Goal: Task Accomplishment & Management: Use online tool/utility

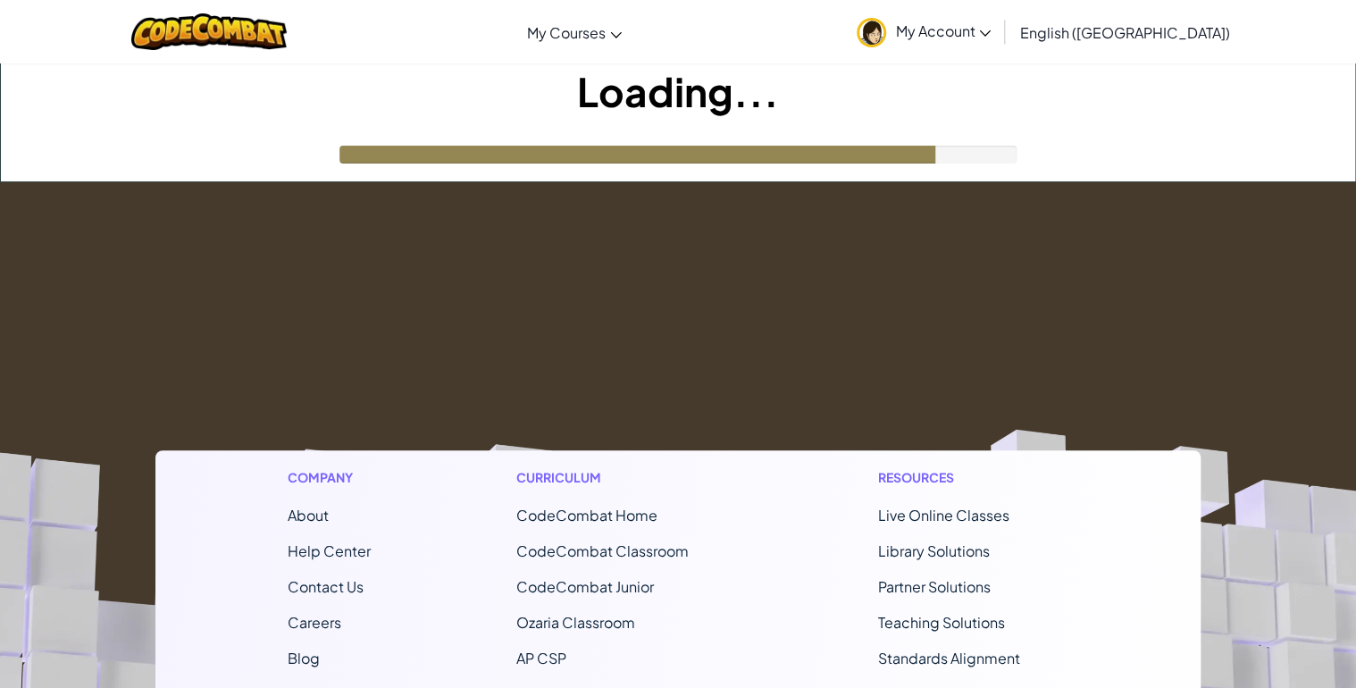
click at [257, 51] on div at bounding box center [209, 31] width 183 height 63
click at [261, 36] on img at bounding box center [209, 31] width 156 height 37
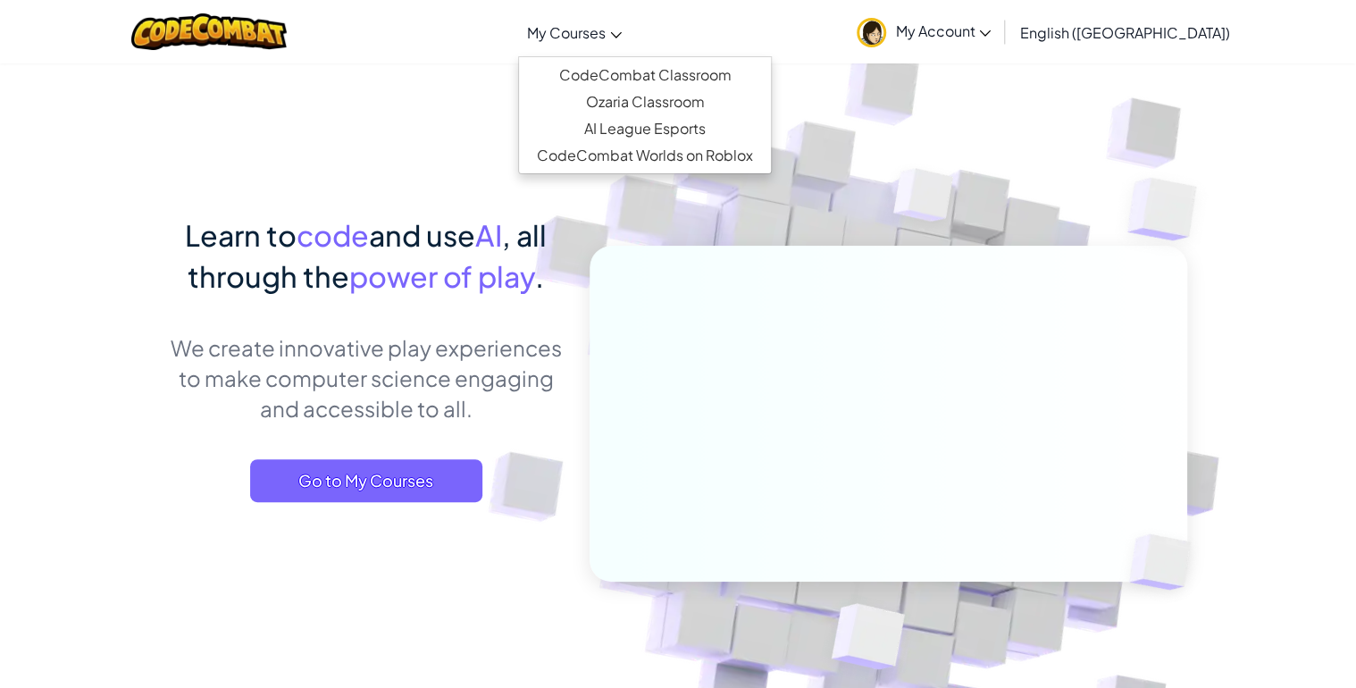
click at [606, 37] on span "My Courses" at bounding box center [566, 32] width 79 height 19
click at [687, 68] on link "CodeCombat Classroom" at bounding box center [645, 75] width 252 height 27
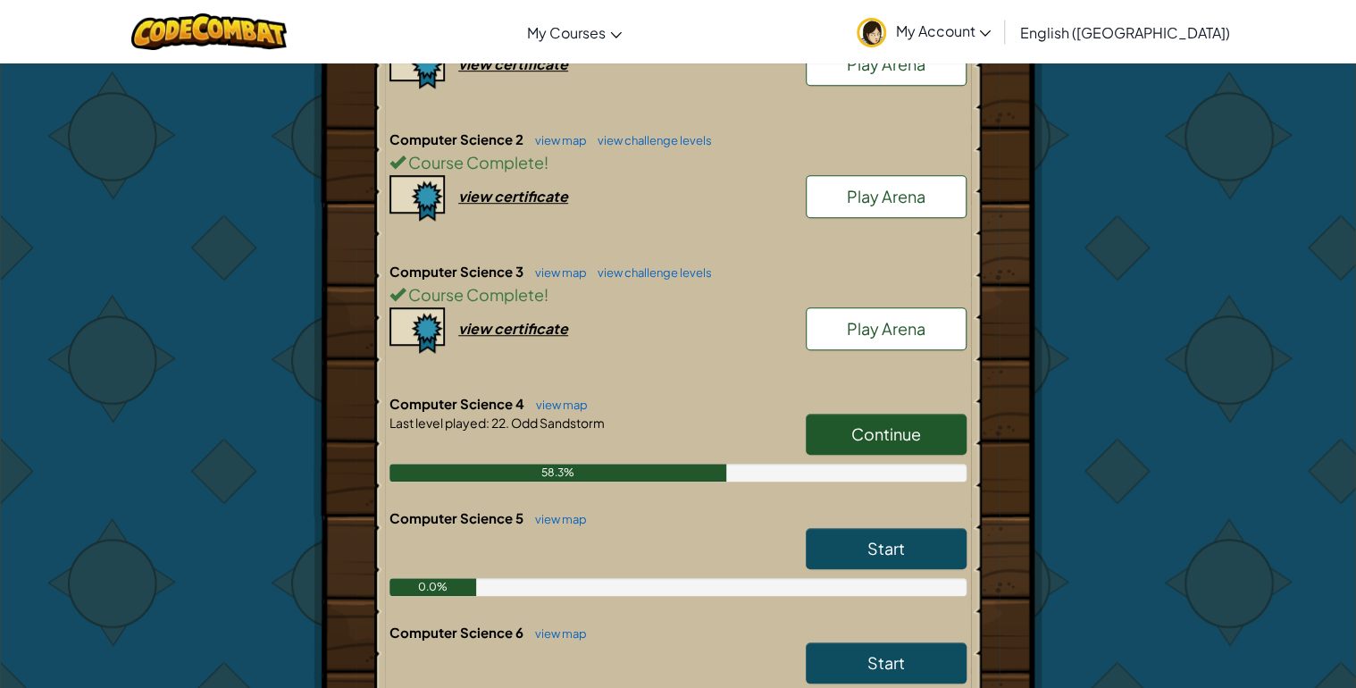
scroll to position [572, 0]
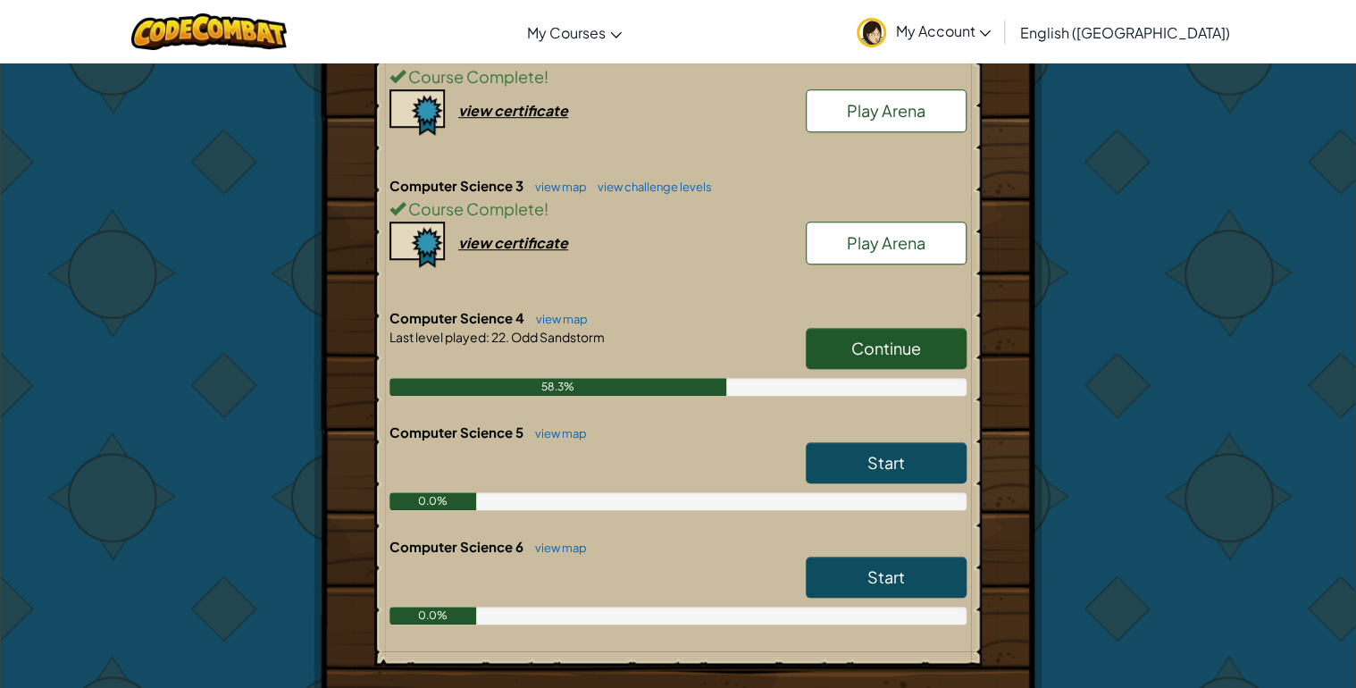
click at [904, 340] on span "Continue" at bounding box center [886, 348] width 70 height 21
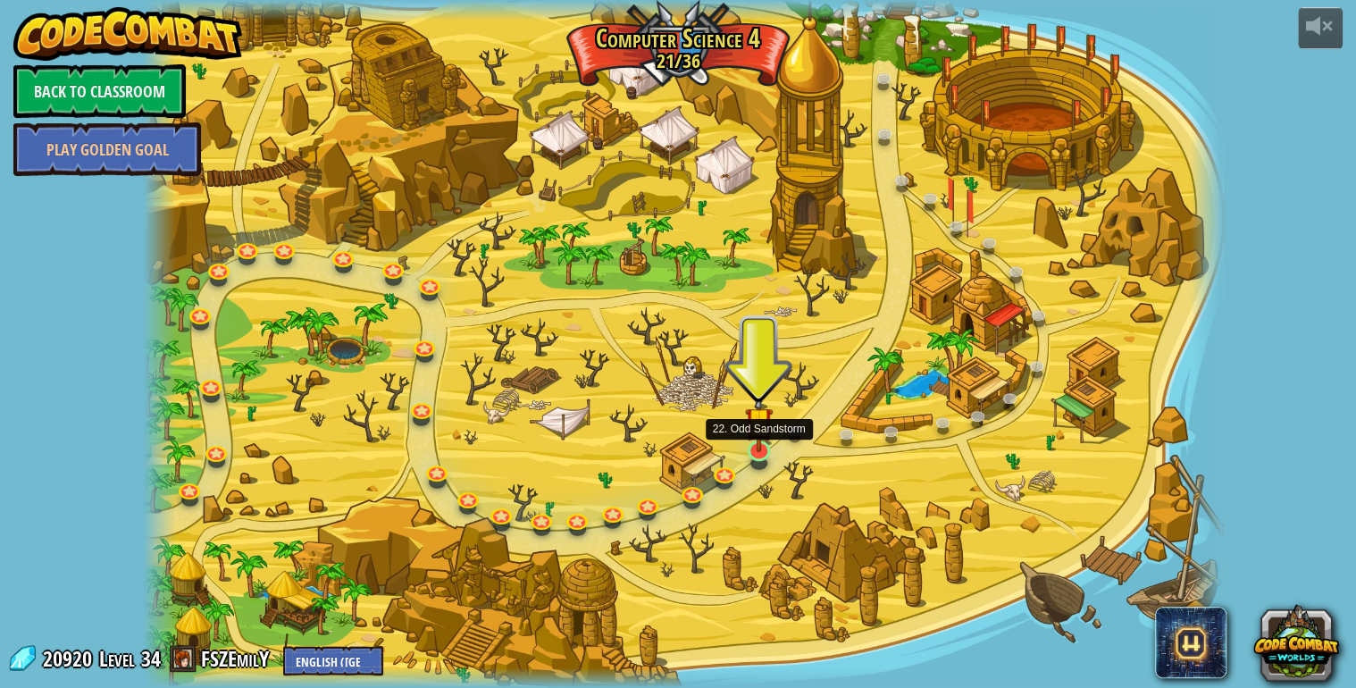
click at [753, 452] on img at bounding box center [759, 421] width 28 height 63
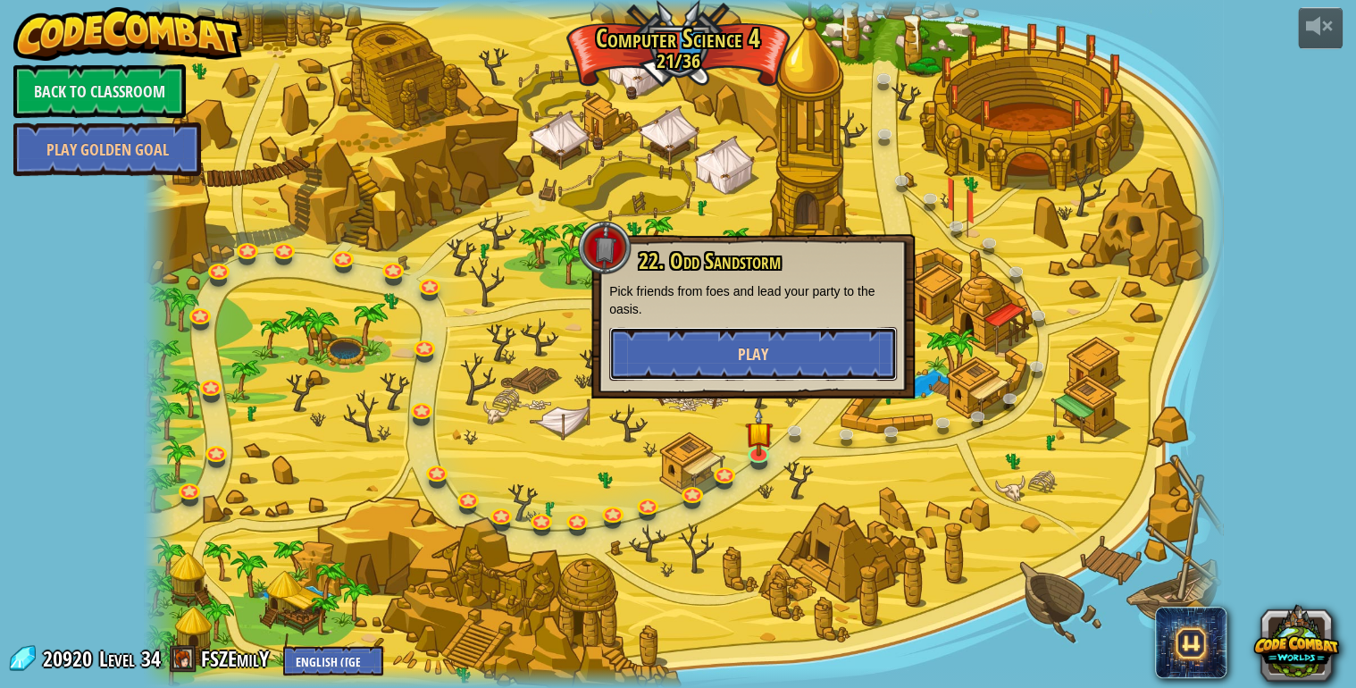
click at [765, 336] on button "Play" at bounding box center [753, 354] width 288 height 54
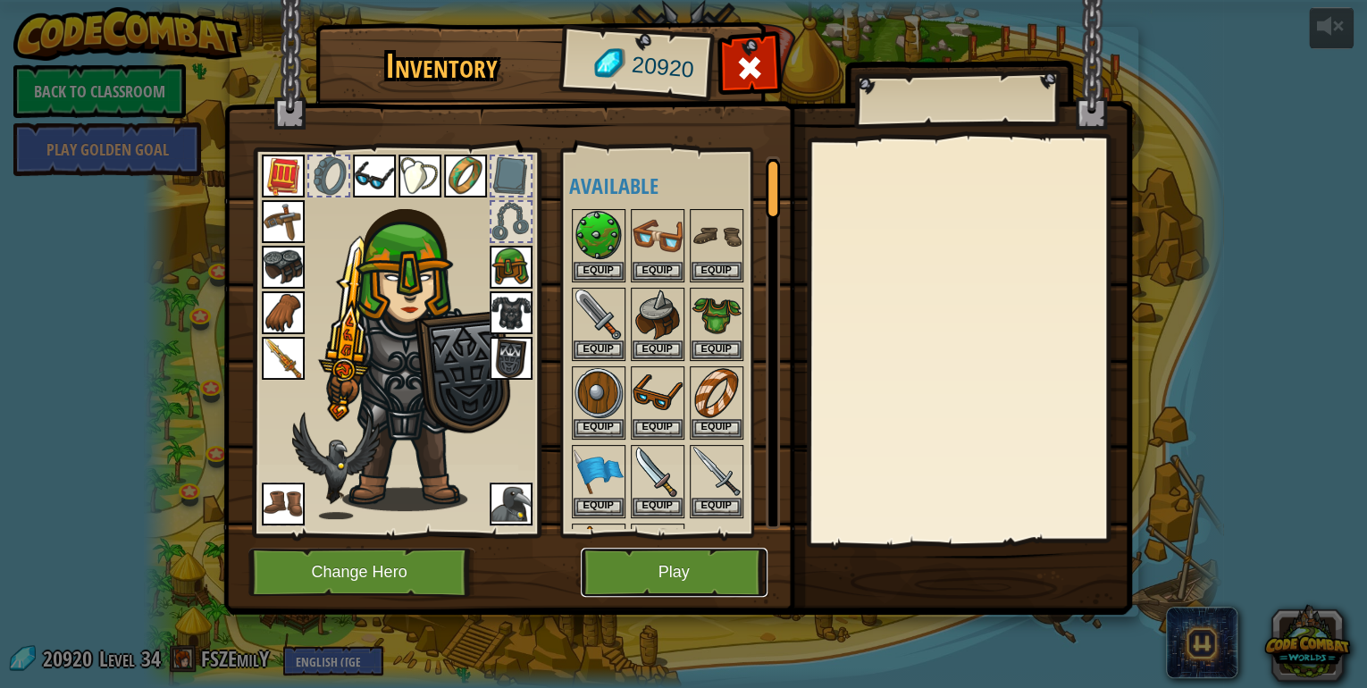
click at [686, 550] on button "Play" at bounding box center [674, 572] width 187 height 49
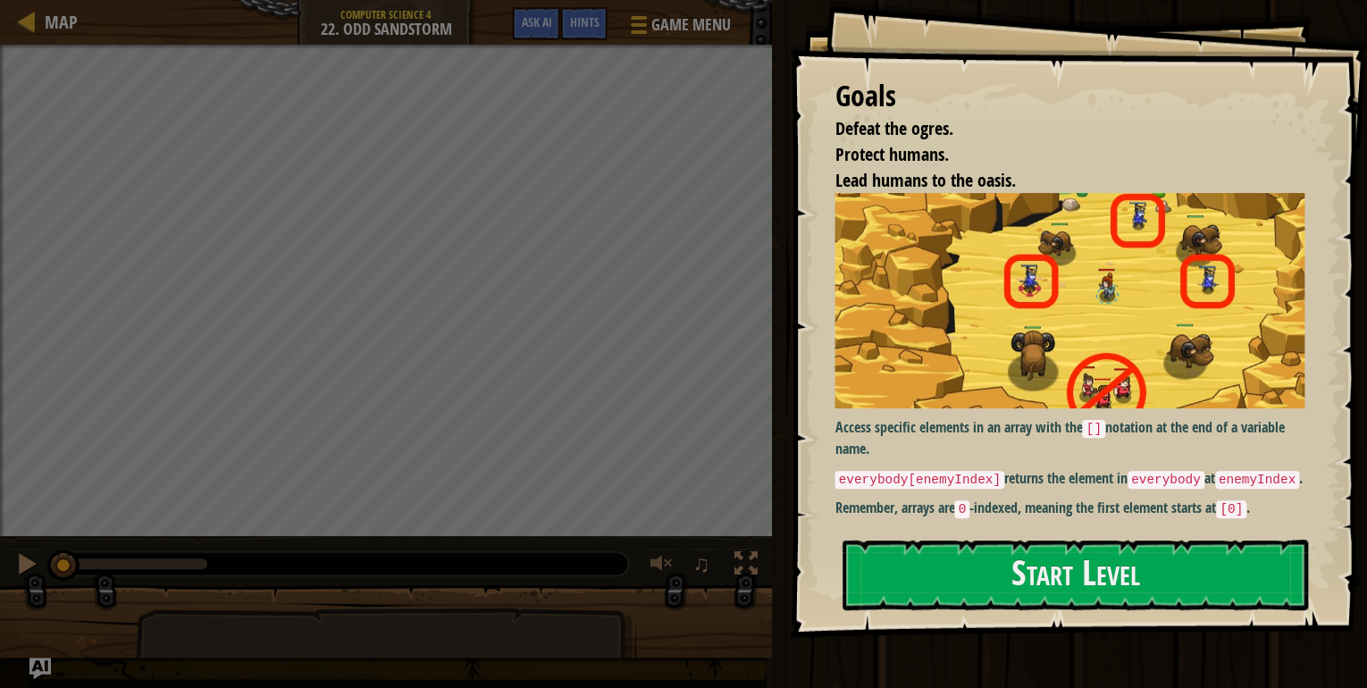
drag, startPoint x: 1020, startPoint y: 629, endPoint x: 1009, endPoint y: 610, distance: 22.1
click at [1019, 625] on div "Goals Defeat the ogres. Protect humans. Lead humans to the oasis. Access specif…" at bounding box center [1078, 319] width 577 height 638
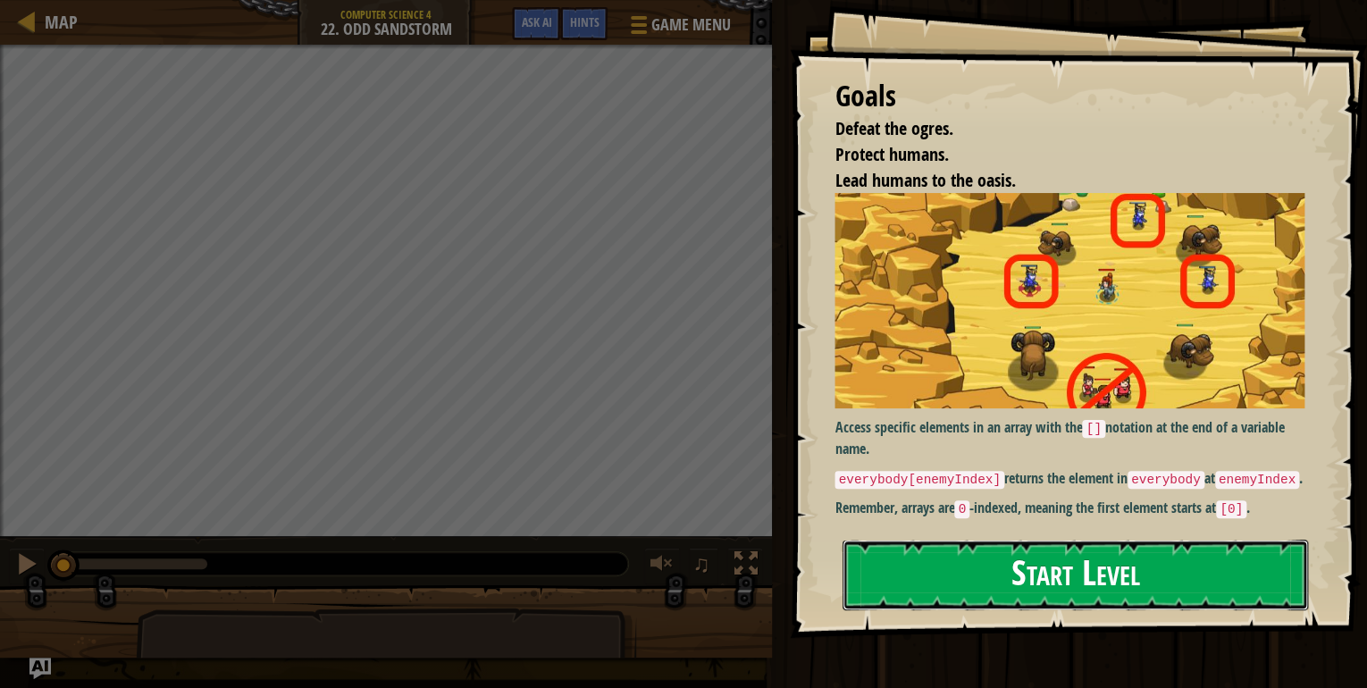
click at [1015, 583] on button "Start Level" at bounding box center [1075, 575] width 465 height 71
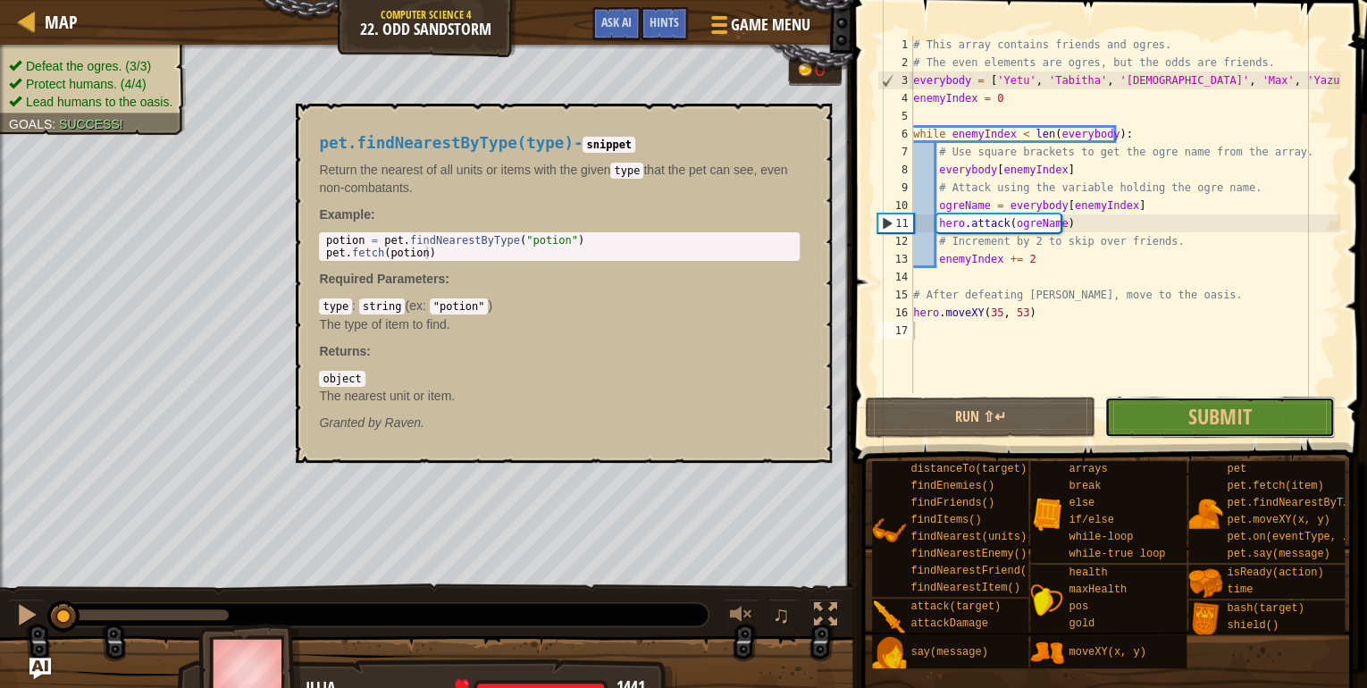
click at [1187, 415] on button "Submit" at bounding box center [1219, 417] width 231 height 41
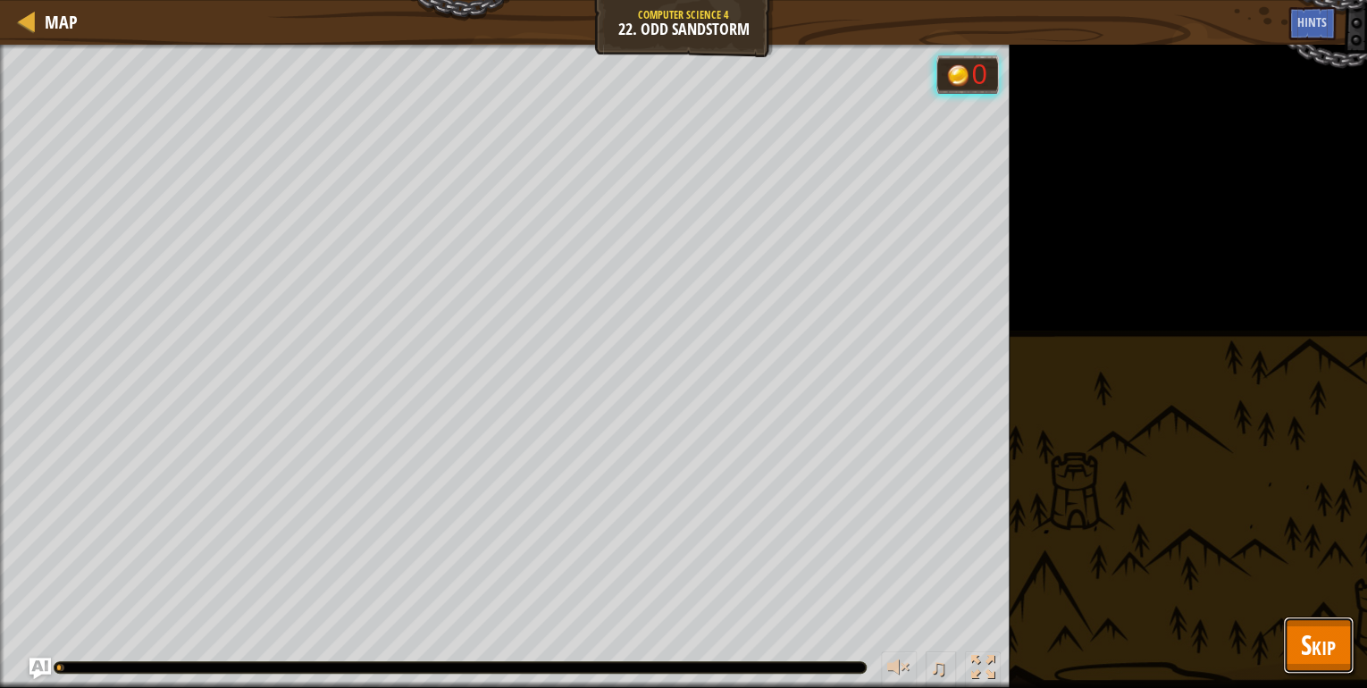
click at [1314, 635] on span "Skip" at bounding box center [1318, 644] width 35 height 37
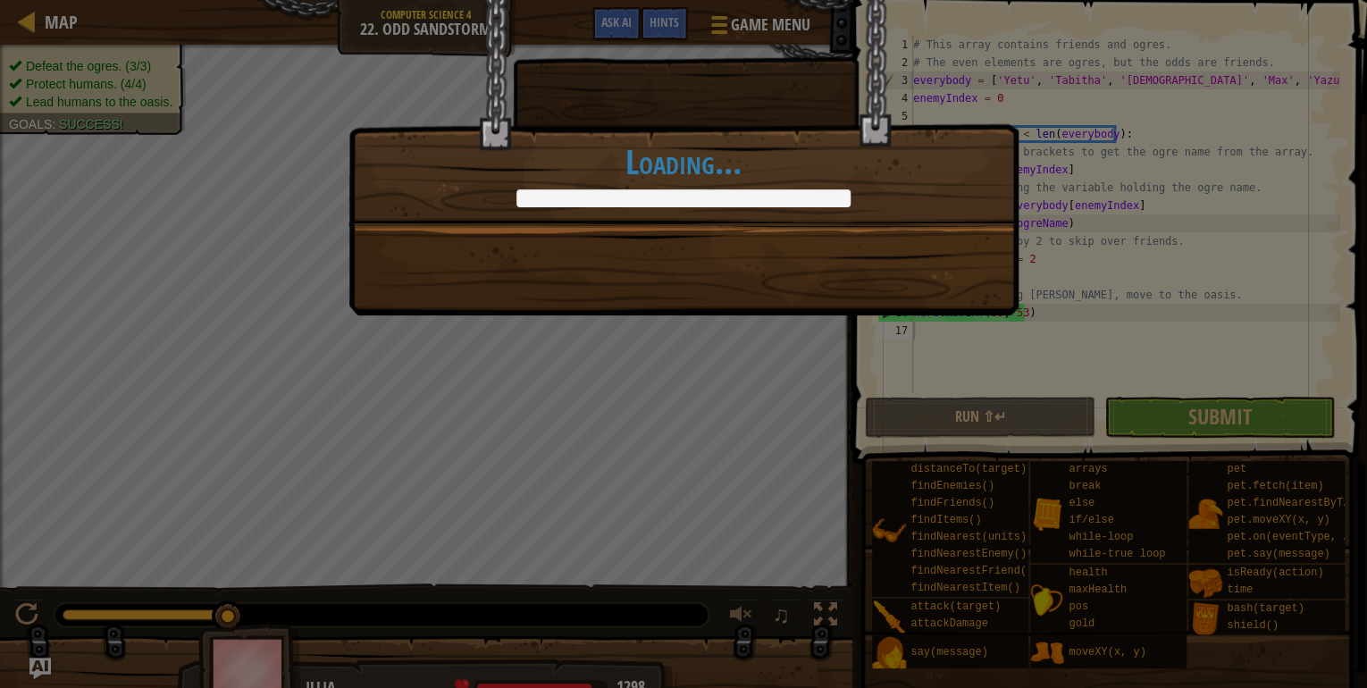
click at [902, 293] on div "The peasants are even more grateful to be alive than usual. +195 +0 Continue Lo…" at bounding box center [683, 157] width 670 height 315
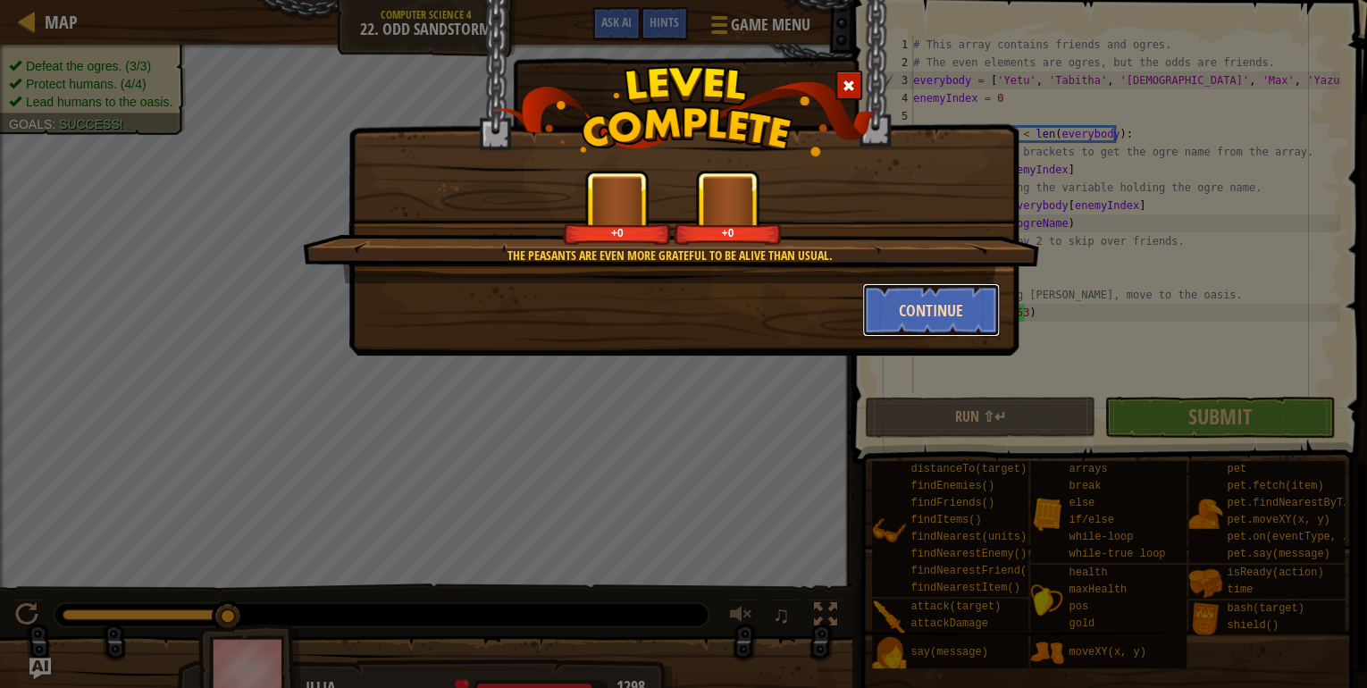
click at [903, 293] on button "Continue" at bounding box center [931, 310] width 138 height 54
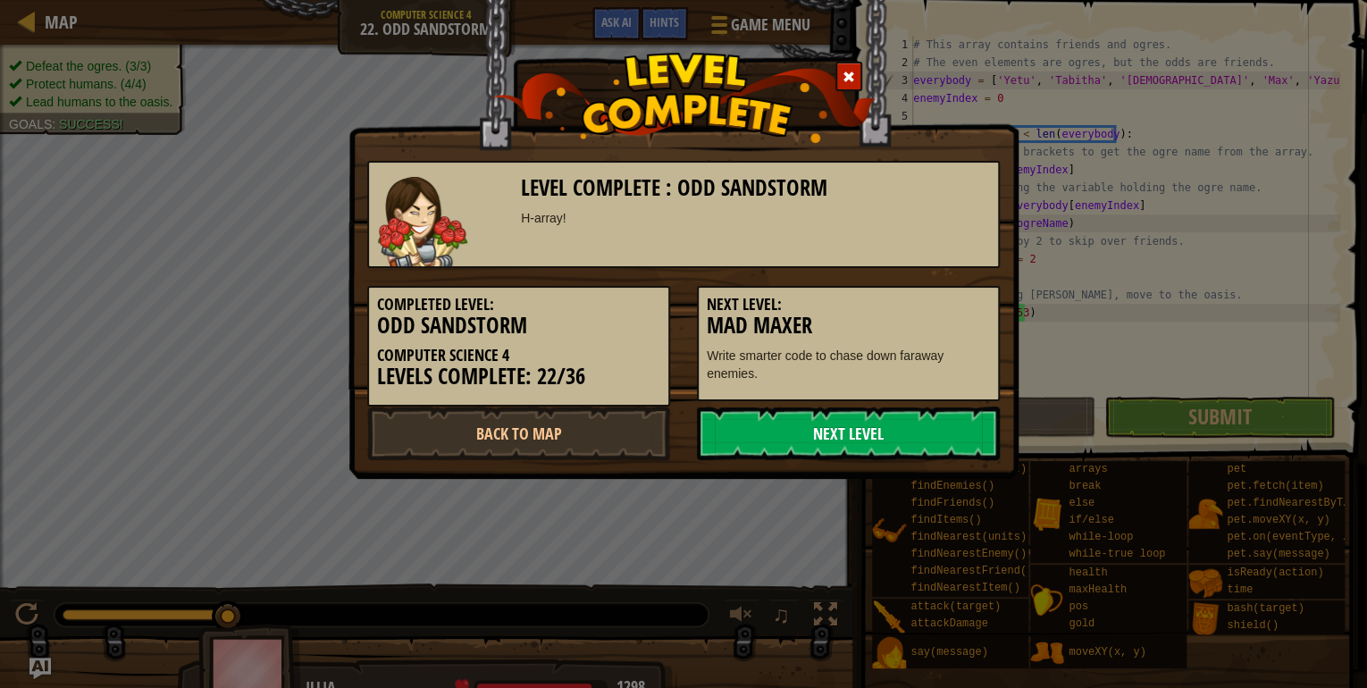
click at [874, 415] on link "Next Level" at bounding box center [848, 434] width 303 height 54
click at [914, 404] on div "Level Complete : Odd Sandstorm H-array! Completed Level: Odd Sandstorm Computer…" at bounding box center [683, 301] width 633 height 317
click at [933, 444] on link "Next Level" at bounding box center [848, 434] width 303 height 54
click at [911, 432] on link "Next Level" at bounding box center [848, 434] width 303 height 54
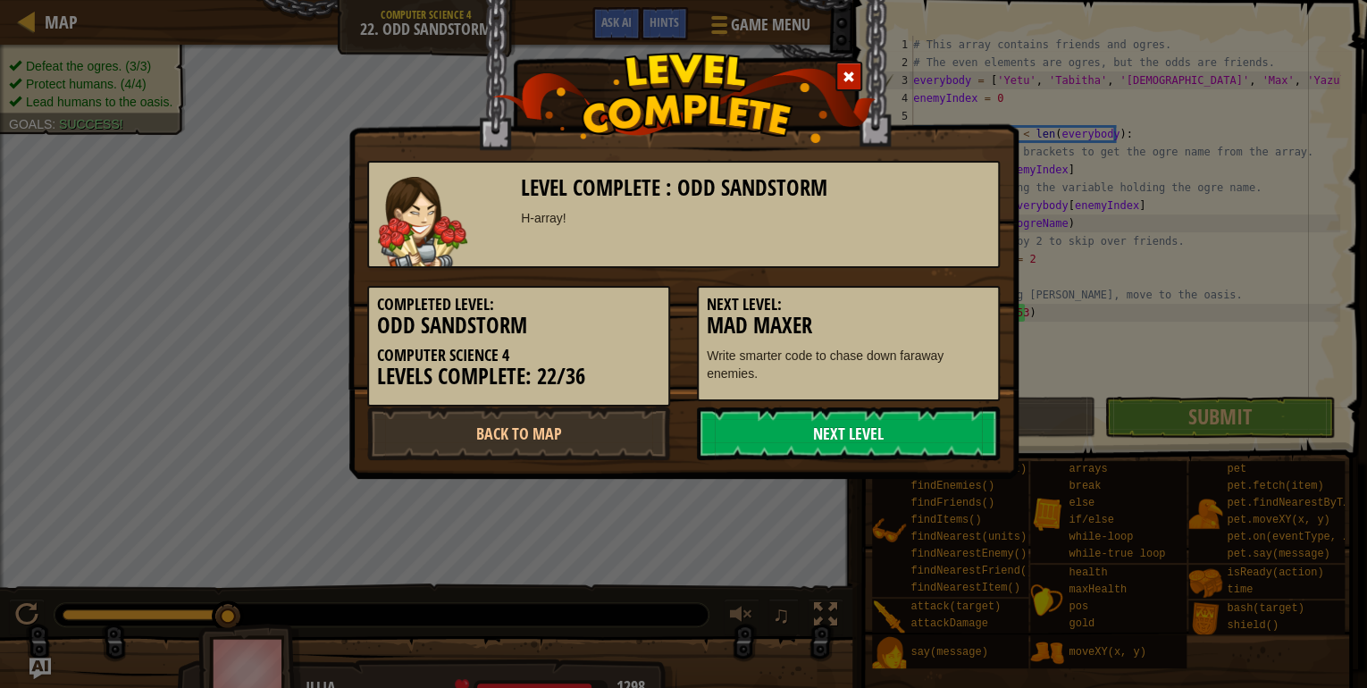
drag, startPoint x: 911, startPoint y: 432, endPoint x: 872, endPoint y: 423, distance: 40.5
click at [872, 423] on link "Next Level" at bounding box center [848, 434] width 303 height 54
click at [938, 425] on link "Next Level" at bounding box center [848, 434] width 303 height 54
click at [764, 411] on link "Next Level" at bounding box center [848, 434] width 303 height 54
click at [764, 417] on link "Next Level" at bounding box center [848, 434] width 303 height 54
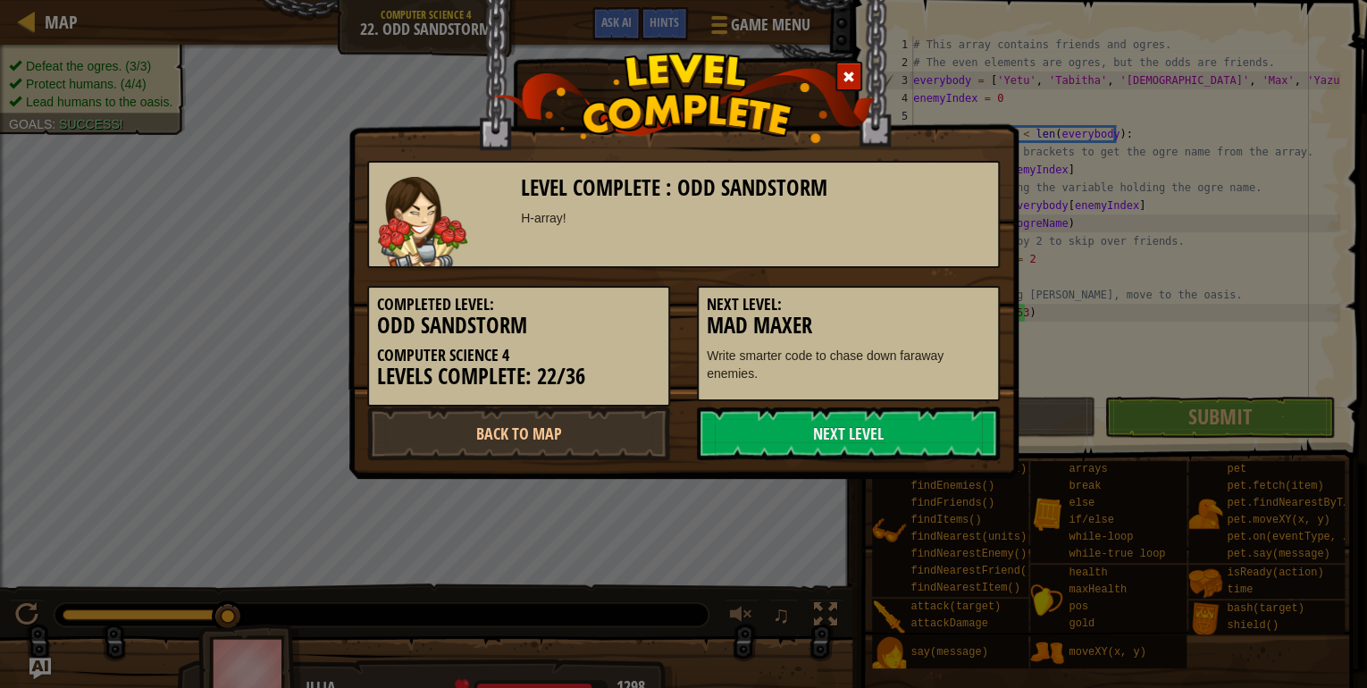
drag, startPoint x: 485, startPoint y: 422, endPoint x: 138, endPoint y: 318, distance: 361.8
click at [137, 318] on div "Level Complete : Odd Sandstorm H-array! Completed Level: Odd Sandstorm Computer…" at bounding box center [683, 344] width 1367 height 688
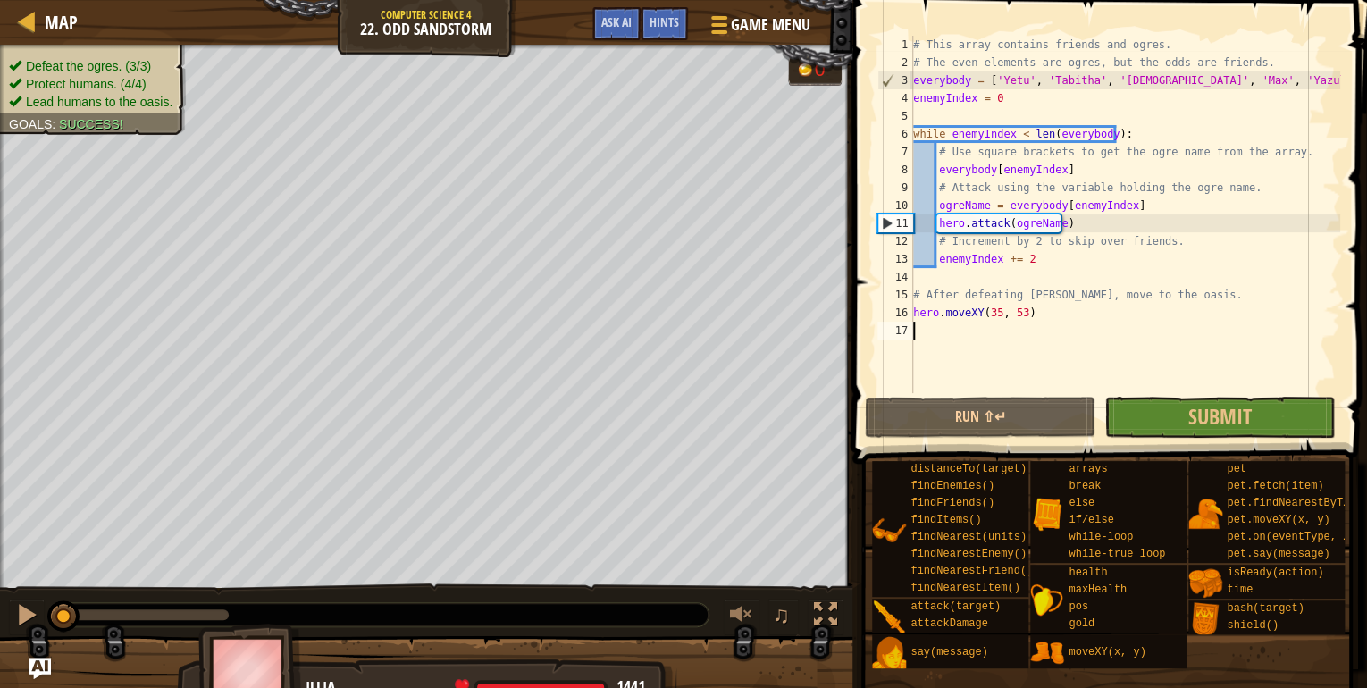
click at [1183, 388] on div "# This array contains friends and ogres. # The even elements are ogres, but the…" at bounding box center [1125, 232] width 431 height 393
click at [1206, 409] on span "Submit" at bounding box center [1219, 416] width 63 height 29
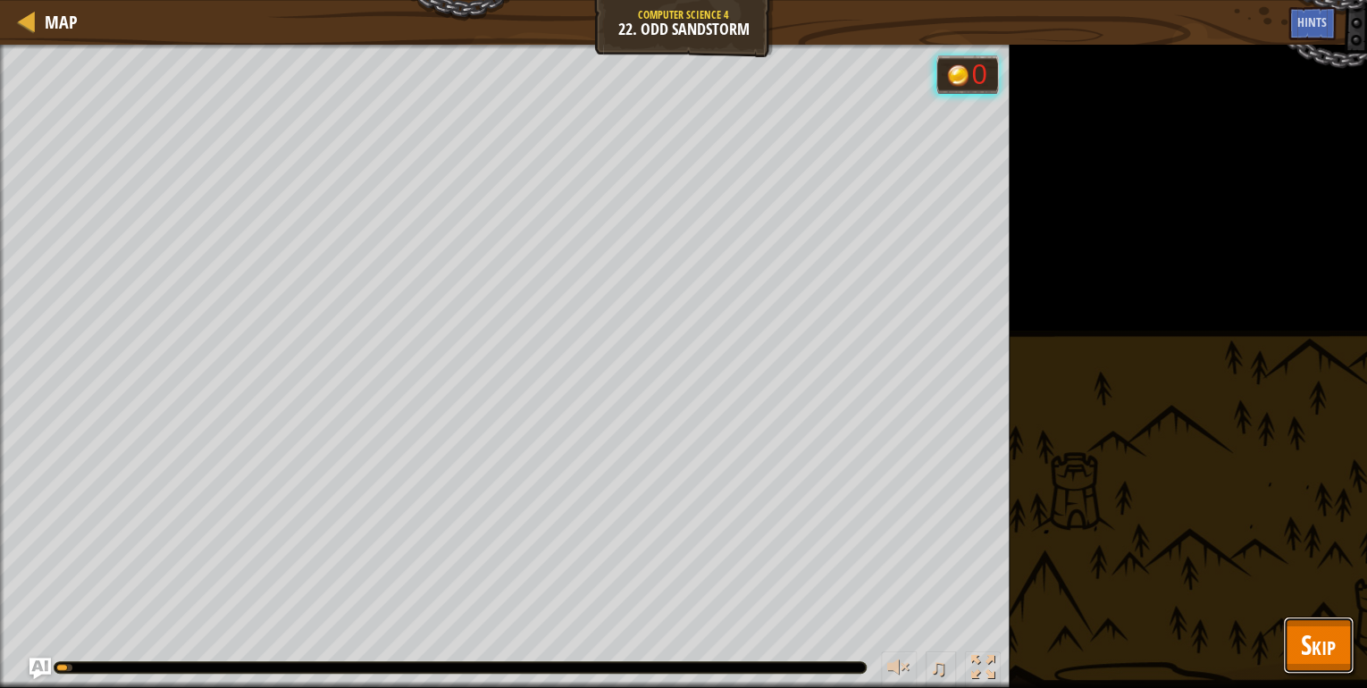
click at [1324, 642] on span "Skip" at bounding box center [1318, 644] width 35 height 37
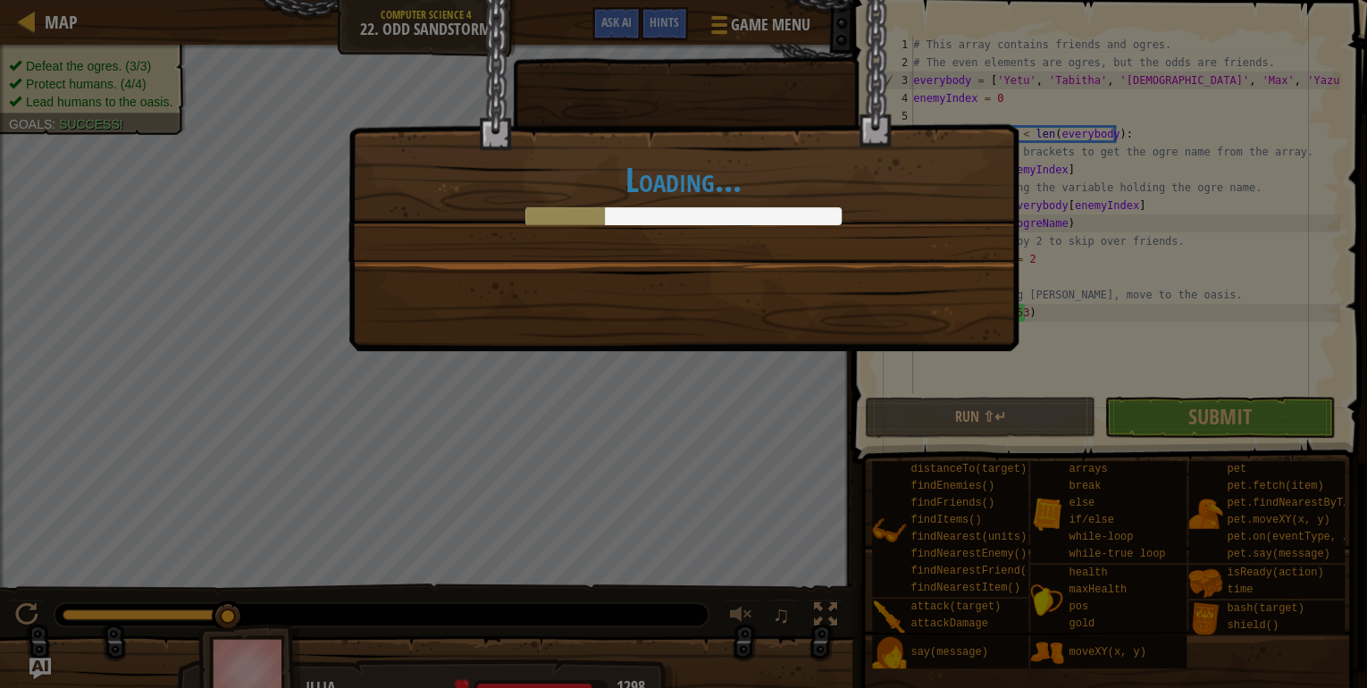
click at [727, 286] on div "Loading..." at bounding box center [683, 175] width 670 height 351
click at [727, 281] on div "Loading..." at bounding box center [683, 175] width 670 height 351
click at [493, 311] on div "Loading..." at bounding box center [683, 175] width 670 height 351
click at [458, 393] on div "Loading..." at bounding box center [683, 344] width 1367 height 688
click at [573, 402] on div "Loading..." at bounding box center [683, 344] width 1367 height 688
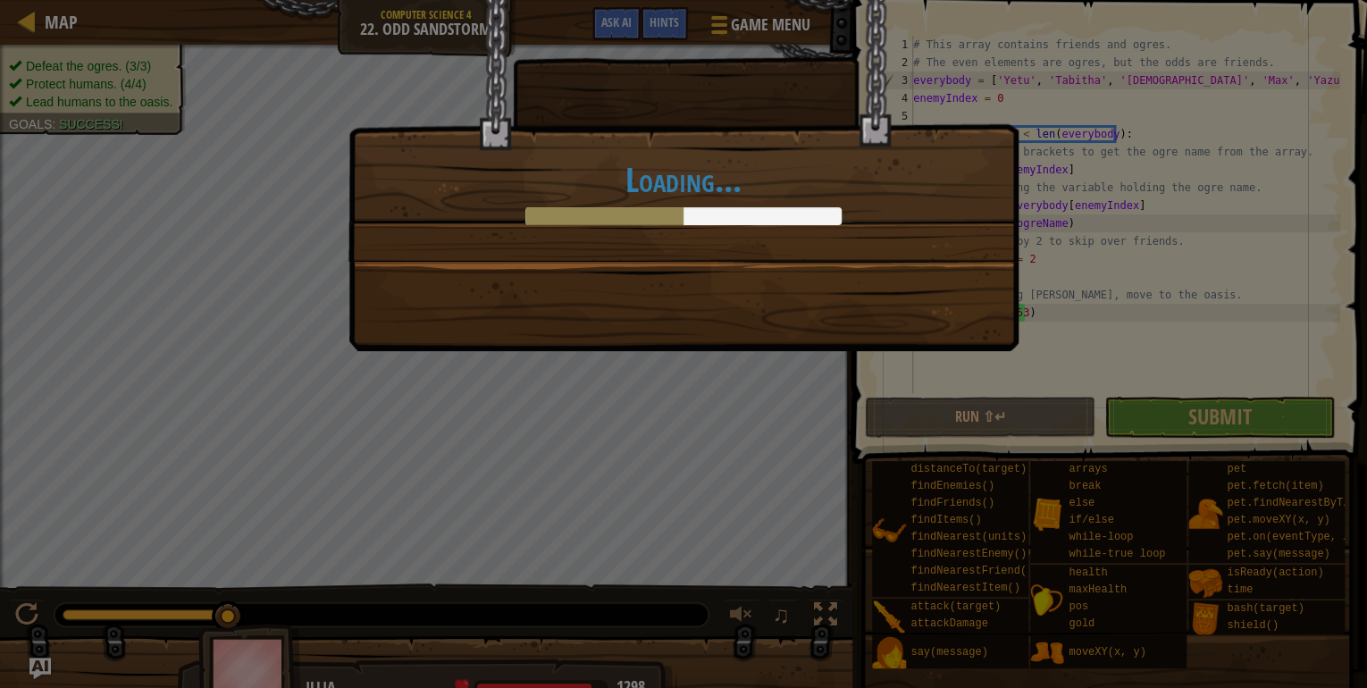
drag, startPoint x: 568, startPoint y: 403, endPoint x: 89, endPoint y: 125, distance: 553.7
click at [93, 150] on div "Loading..." at bounding box center [683, 344] width 1367 height 688
